Goal: Task Accomplishment & Management: Manage account settings

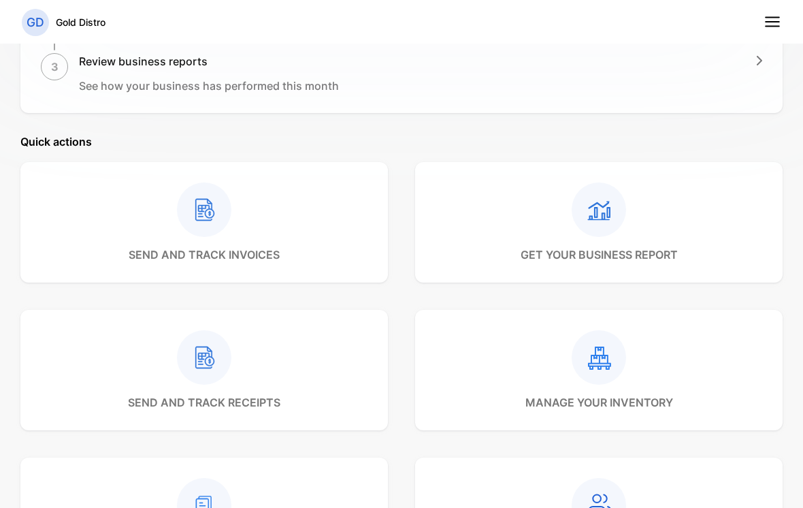
scroll to position [466, 0]
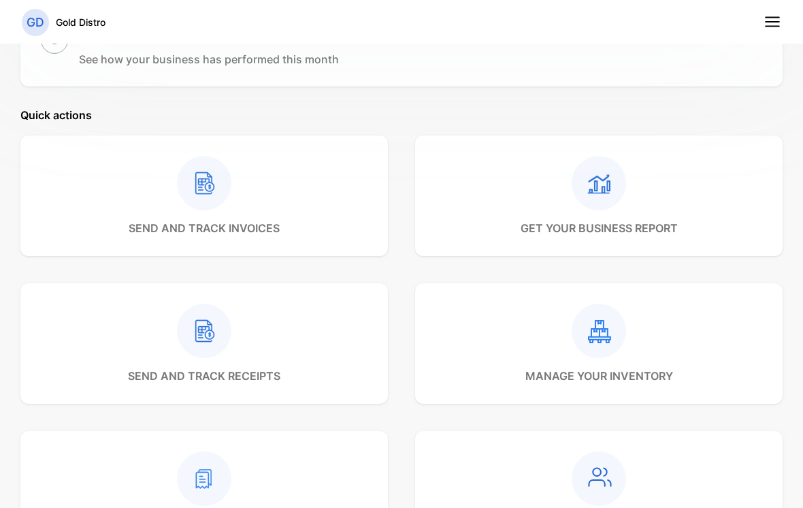
click at [576, 365] on div "manage your inventory" at bounding box center [599, 343] width 148 height 80
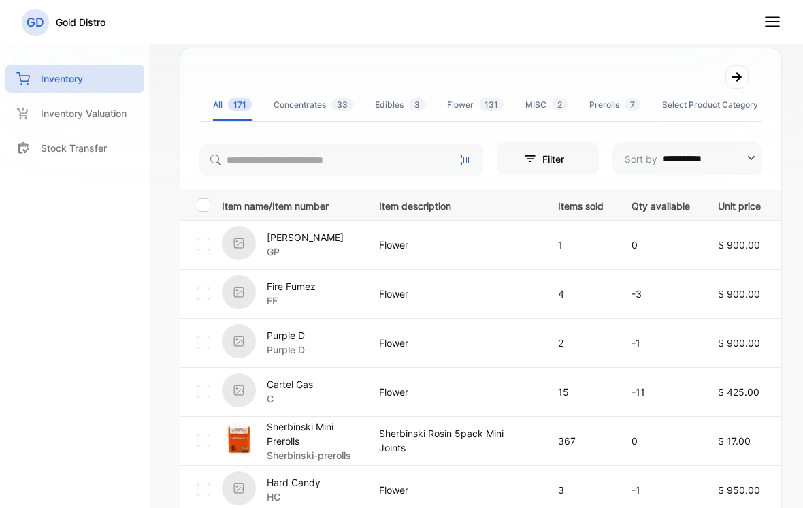
scroll to position [265, 0]
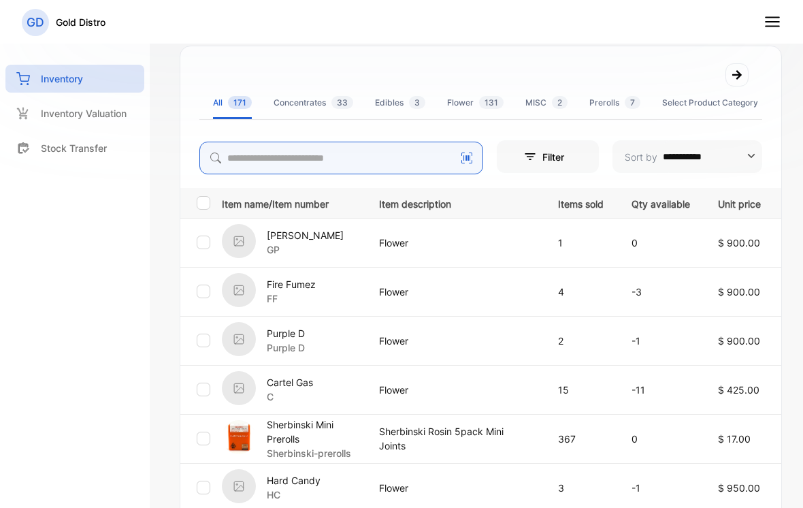
click at [397, 163] on input "search" at bounding box center [341, 158] width 284 height 33
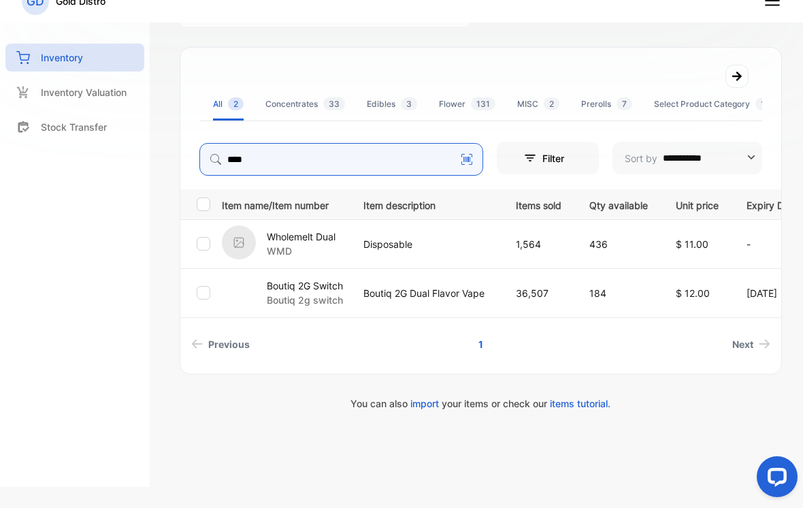
scroll to position [242, 0]
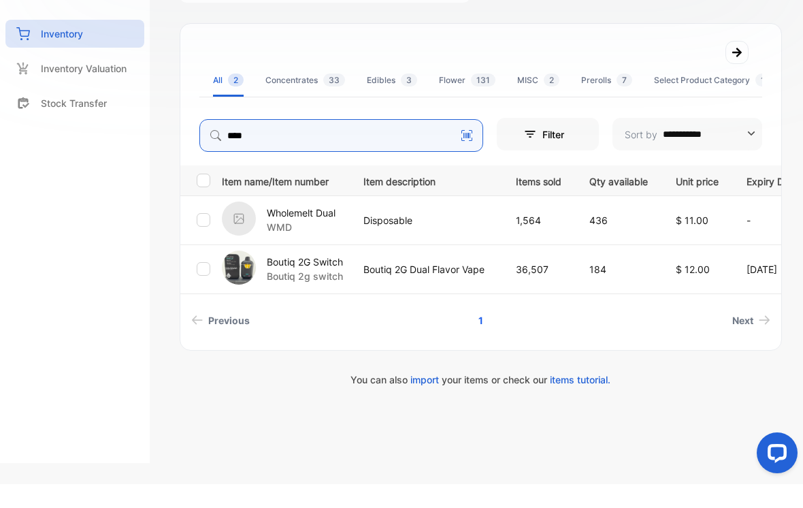
type input "****"
click at [311, 229] on p "Wholemelt Dual" at bounding box center [301, 236] width 69 height 14
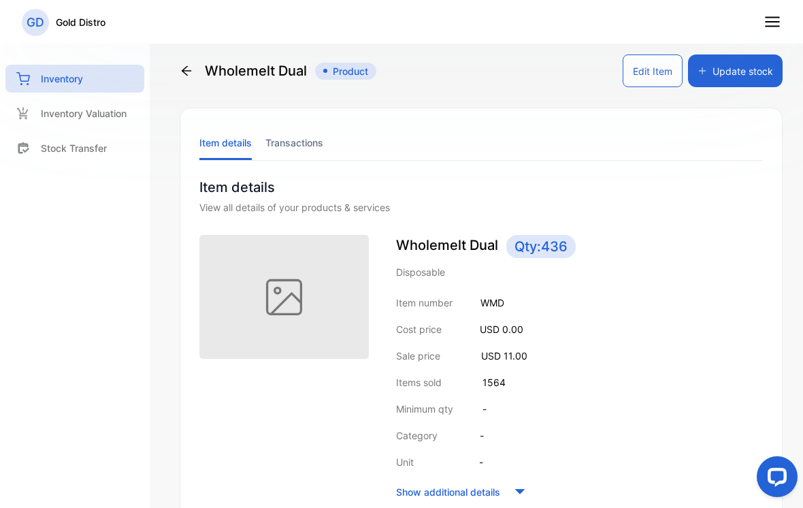
click at [731, 71] on button "Update stock" at bounding box center [735, 70] width 95 height 33
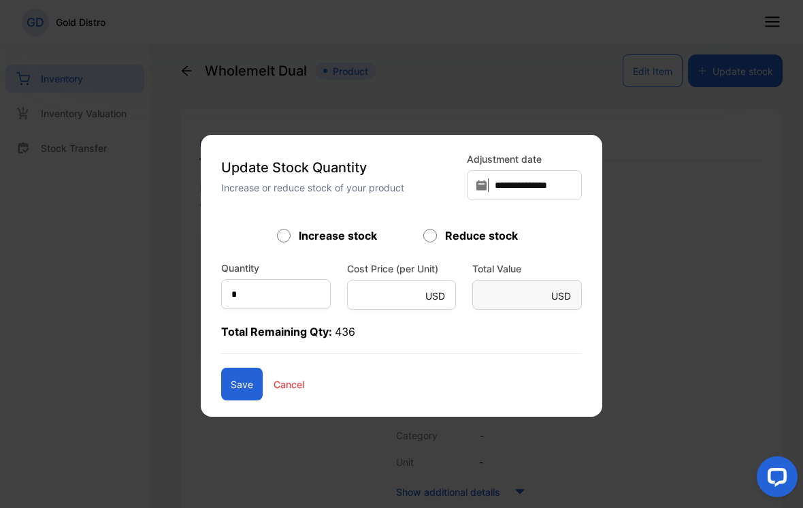
click at [297, 321] on form "Increase stock Reduce stock Quantity * Cost Price (per Unit) USD * Total Value …" at bounding box center [401, 313] width 361 height 173
click at [276, 324] on p "Total Remaining Qty: 436" at bounding box center [401, 338] width 361 height 31
click at [256, 328] on p "Total Remaining Qty: 436" at bounding box center [401, 338] width 361 height 31
click at [252, 320] on form "Increase stock Reduce stock Quantity * Cost Price (per Unit) USD * Total Value …" at bounding box center [401, 313] width 361 height 173
click at [248, 318] on form "Increase stock Reduce stock Quantity * Cost Price (per Unit) USD * Total Value …" at bounding box center [401, 313] width 361 height 173
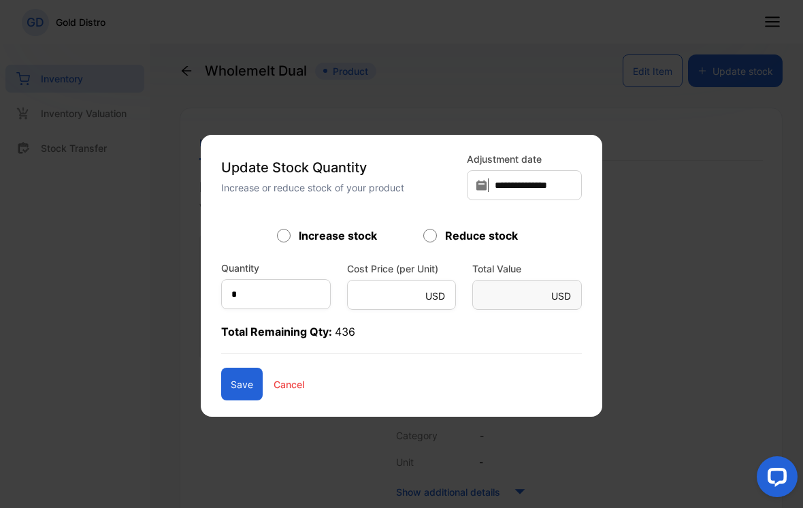
click at [247, 318] on form "Increase stock Reduce stock Quantity * Cost Price (per Unit) USD * Total Value …" at bounding box center [401, 313] width 361 height 173
click at [252, 320] on form "Increase stock Reduce stock Quantity * Cost Price (per Unit) USD * Total Value …" at bounding box center [401, 313] width 361 height 173
click at [309, 328] on p "Total Remaining Qty: 436" at bounding box center [401, 338] width 361 height 31
click at [278, 329] on p "Total Remaining Qty: 436" at bounding box center [401, 338] width 361 height 31
click at [236, 329] on p "Total Remaining Qty: 436" at bounding box center [401, 338] width 361 height 31
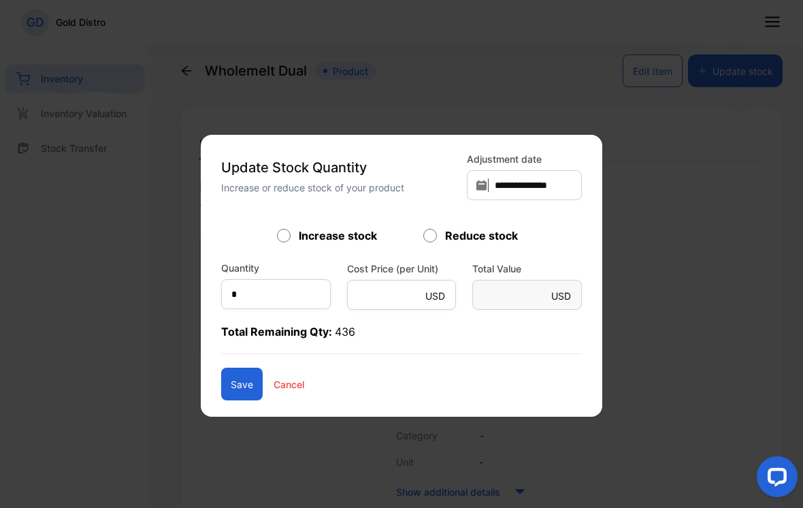
click at [235, 328] on p "Total Remaining Qty: 436" at bounding box center [401, 338] width 361 height 31
click at [243, 308] on input "*" at bounding box center [276, 294] width 110 height 30
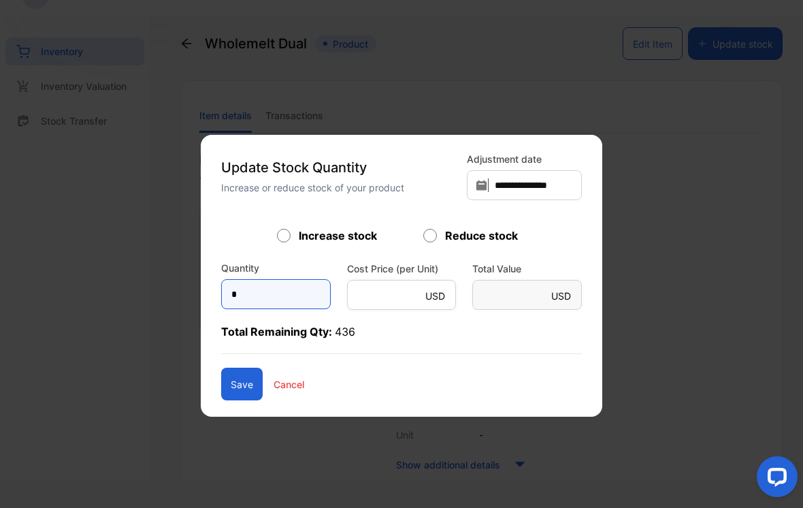
click at [287, 281] on input "*" at bounding box center [276, 294] width 110 height 30
type input "****"
click at [227, 391] on button "Save" at bounding box center [242, 383] width 42 height 33
